Goal: Obtain resource: Download file/media

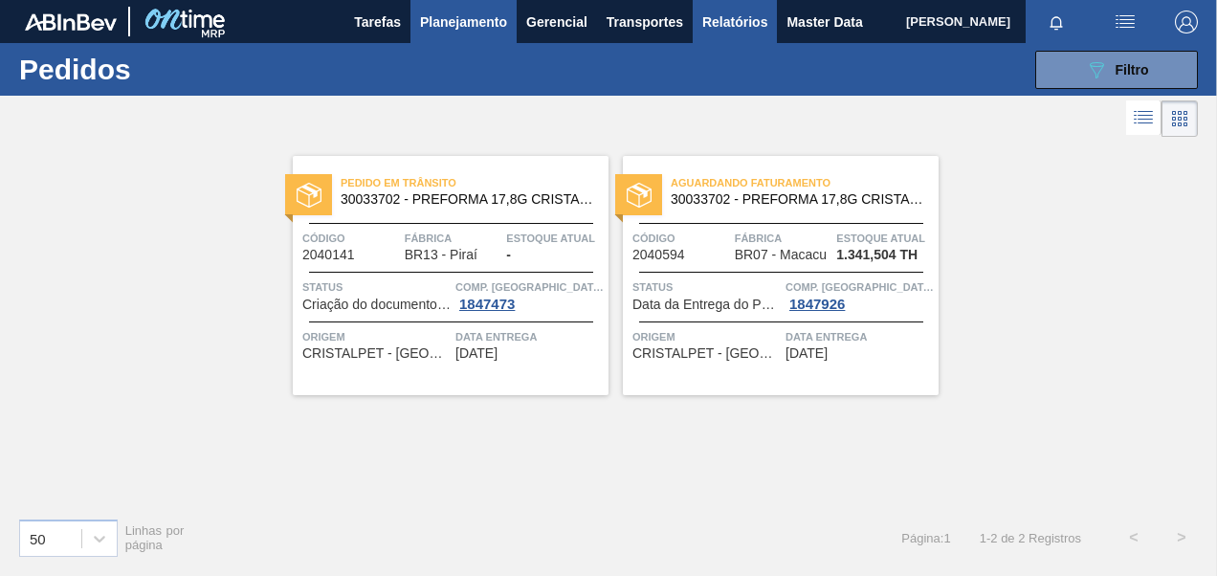
click at [727, 20] on span "Relatórios" at bounding box center [734, 22] width 65 height 23
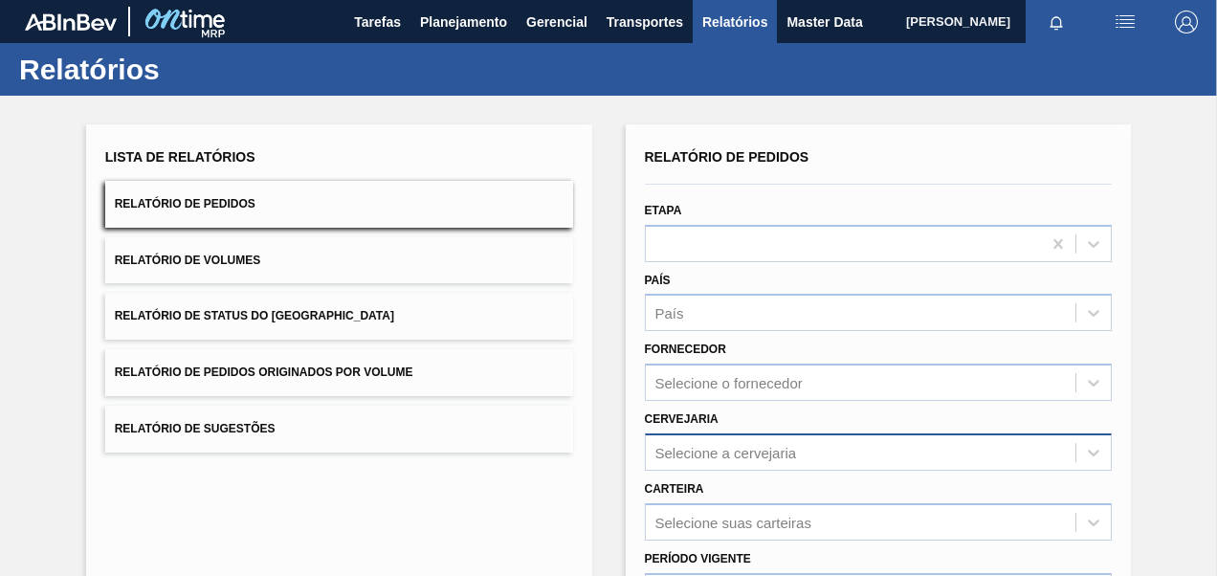
scroll to position [96, 0]
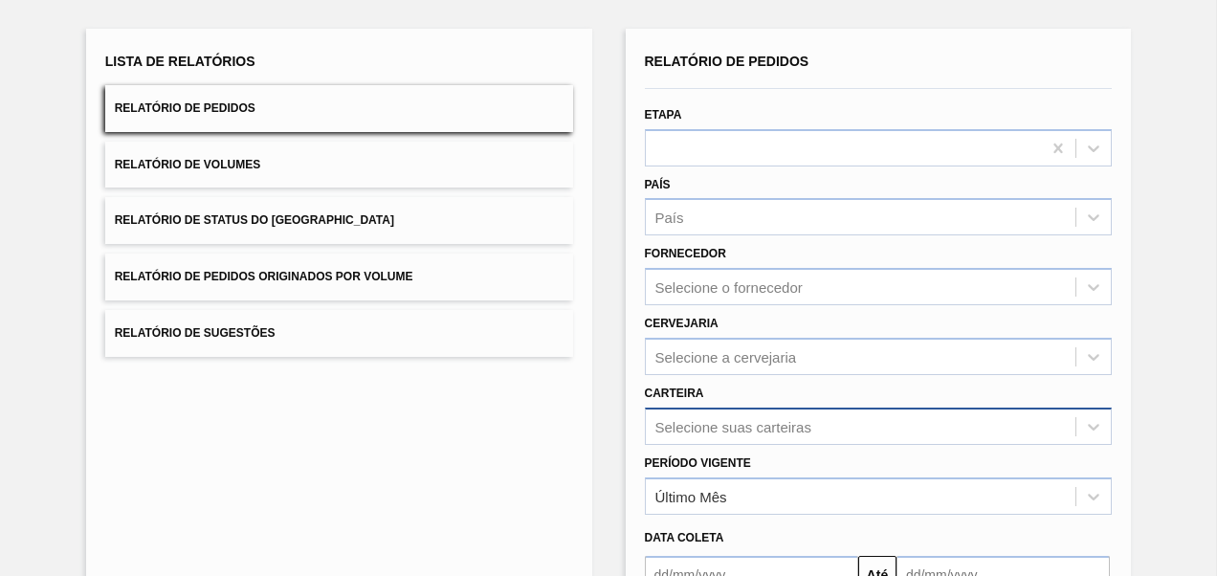
click at [723, 421] on div "Selecione suas carteiras" at bounding box center [879, 426] width 468 height 37
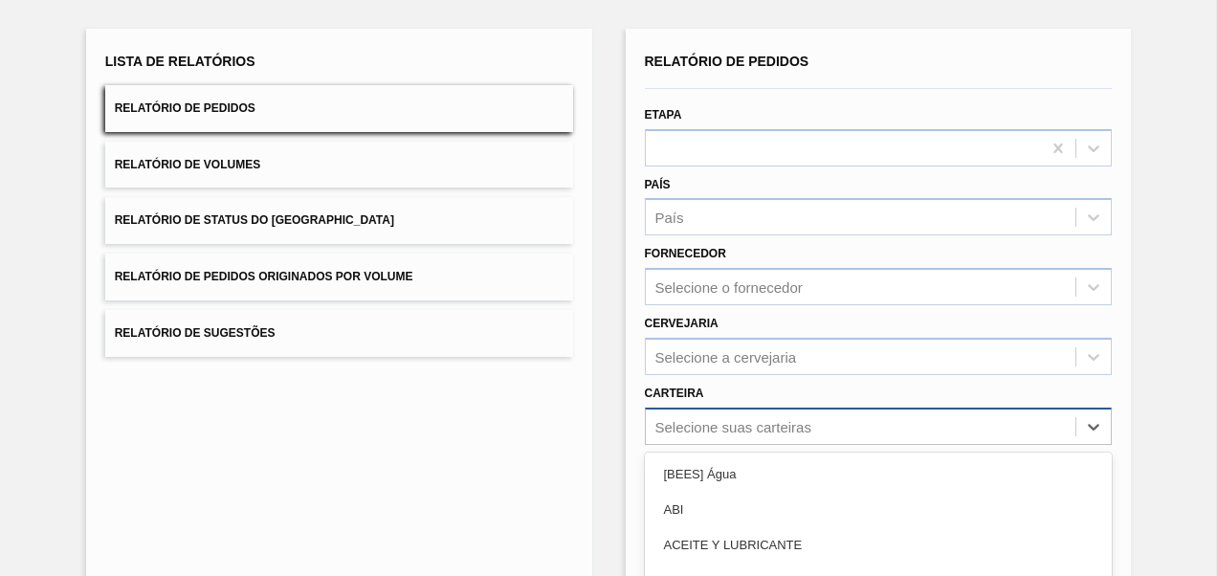
scroll to position [265, 0]
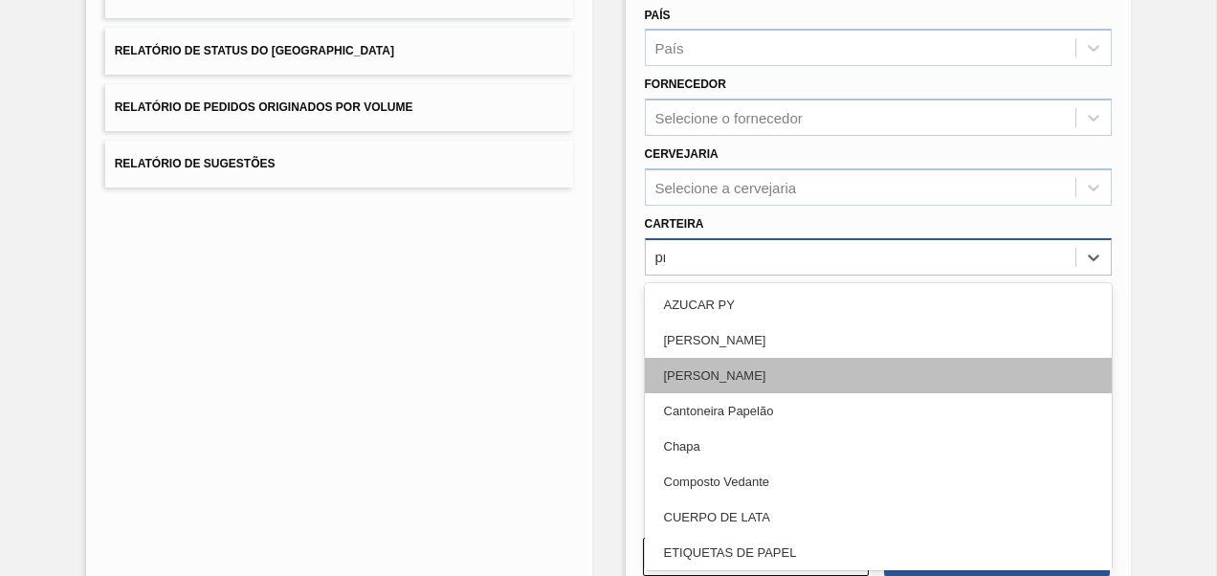
type input "pre"
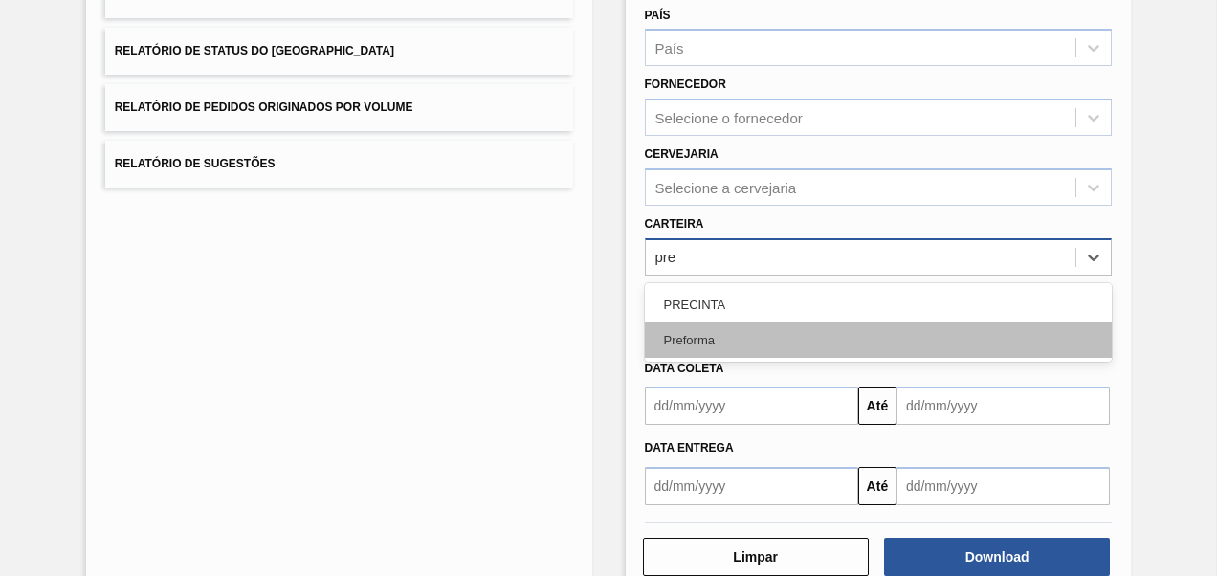
click at [681, 335] on div "Preforma" at bounding box center [879, 339] width 468 height 35
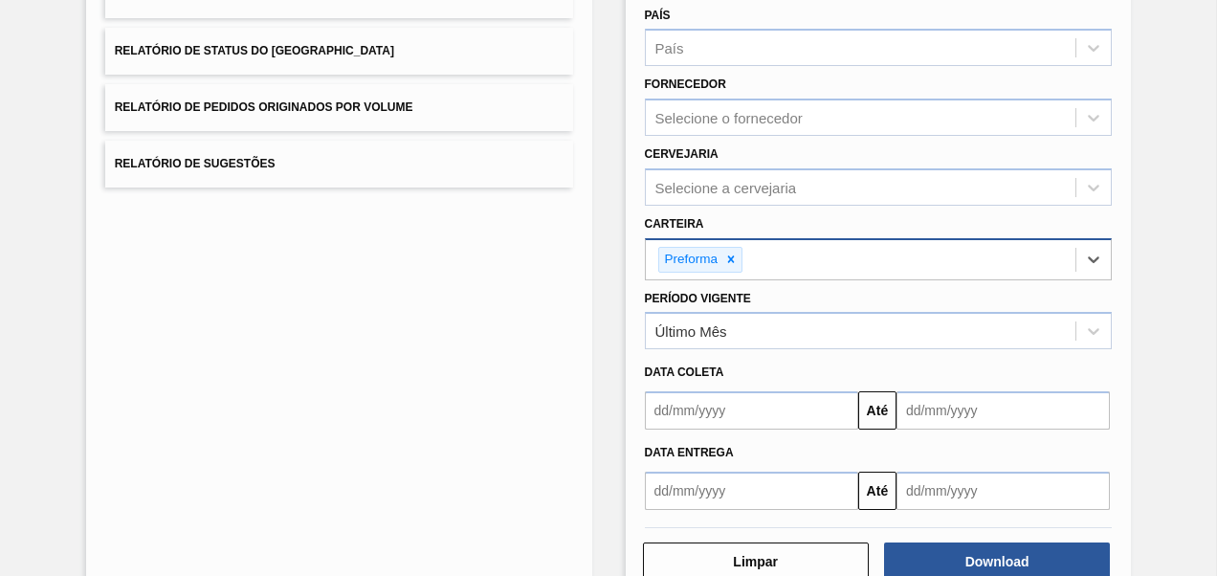
scroll to position [312, 0]
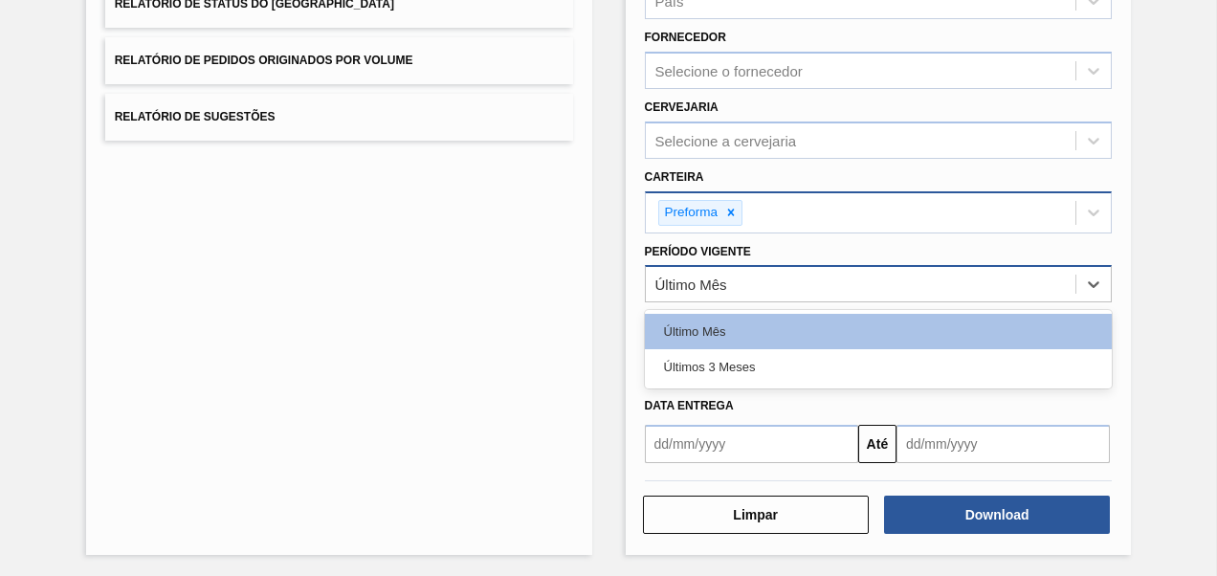
click at [727, 282] on div "Último Mês" at bounding box center [861, 285] width 430 height 28
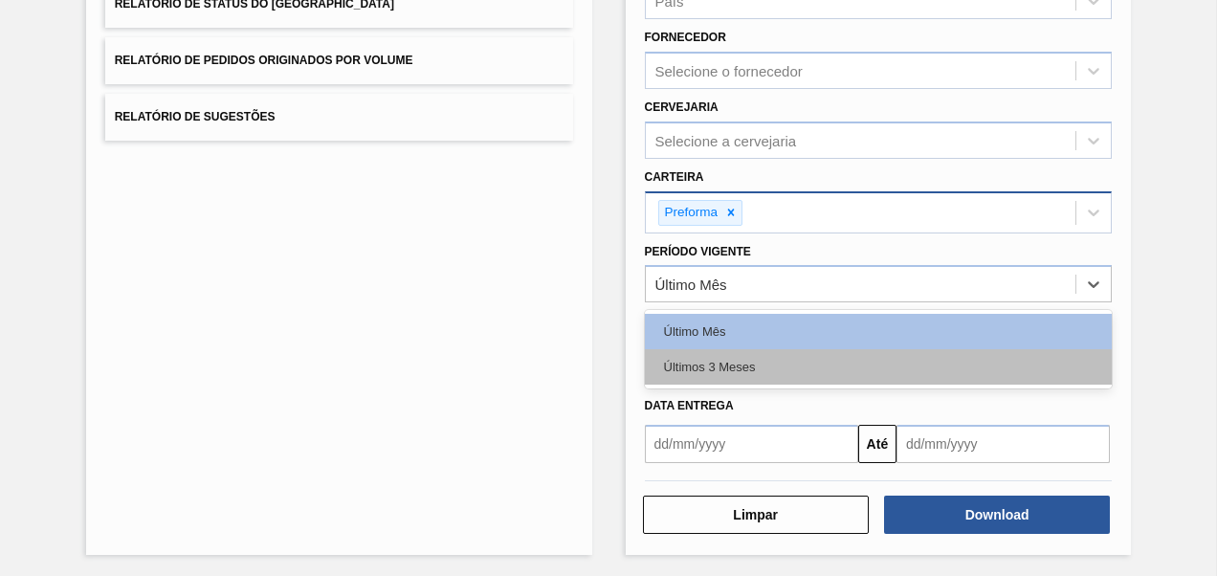
click at [727, 370] on div "Últimos 3 Meses" at bounding box center [879, 366] width 468 height 35
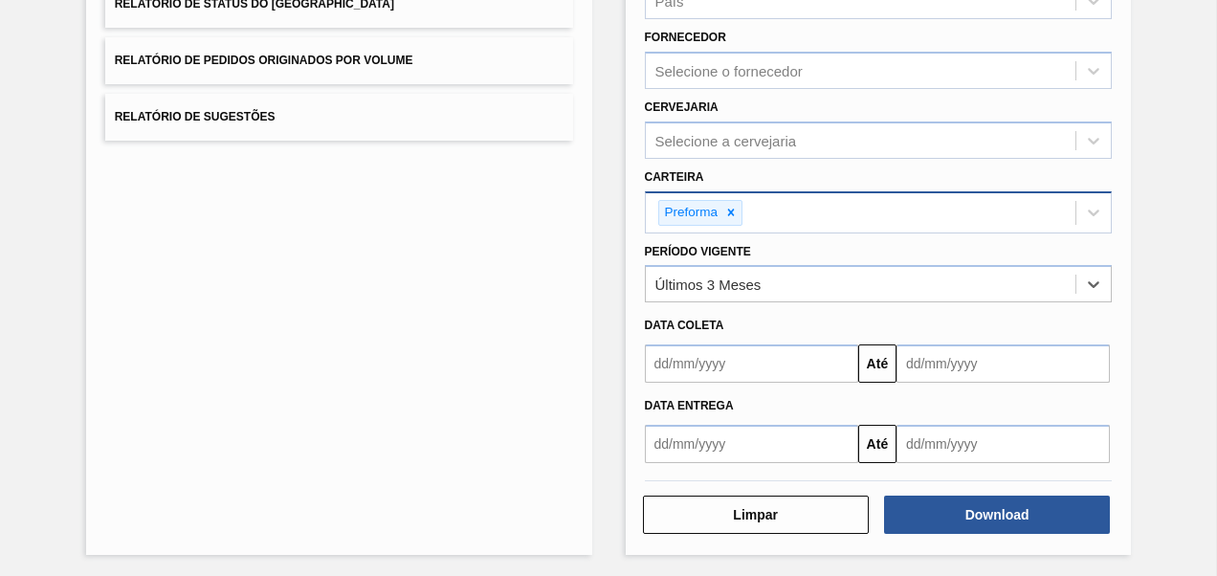
click at [727, 368] on input "text" at bounding box center [751, 363] width 213 height 38
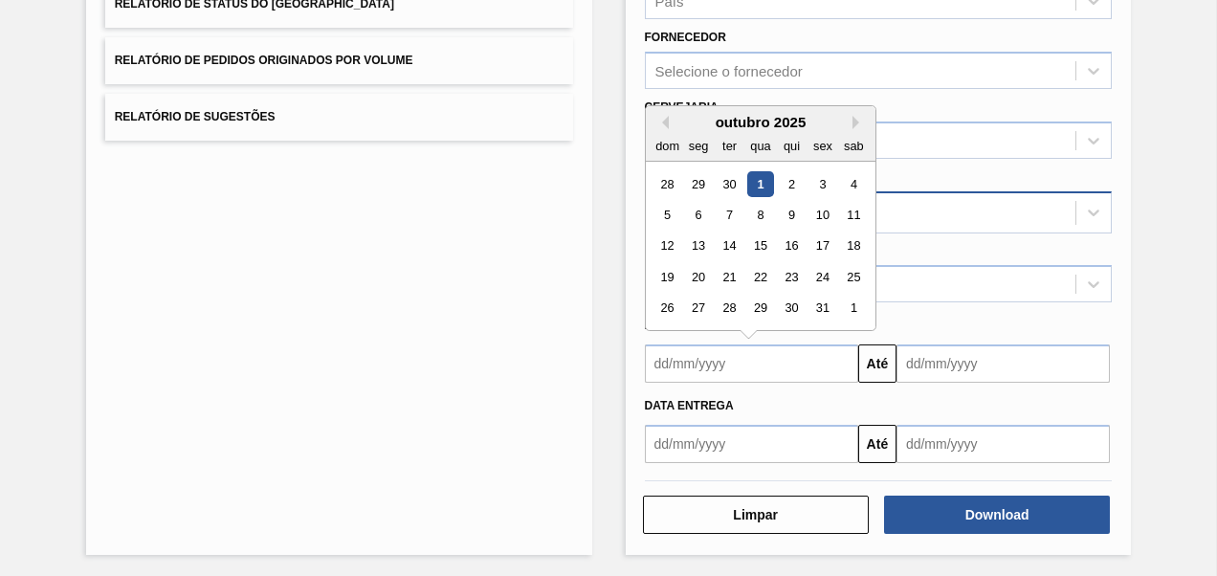
type input "[DATE]"
click at [1157, 452] on div "Lista de Relatórios Relatório de Pedidos Relatório de Volumes Relatório de Stat…" at bounding box center [608, 181] width 1217 height 795
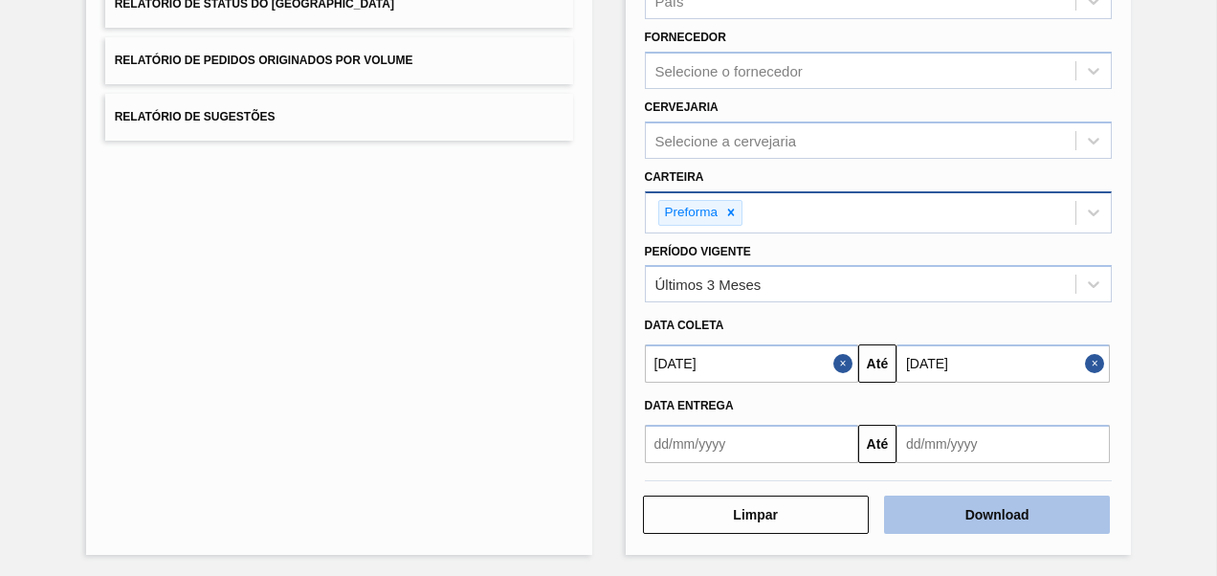
click at [1008, 497] on button "Download" at bounding box center [997, 515] width 226 height 38
